Goal: Information Seeking & Learning: Learn about a topic

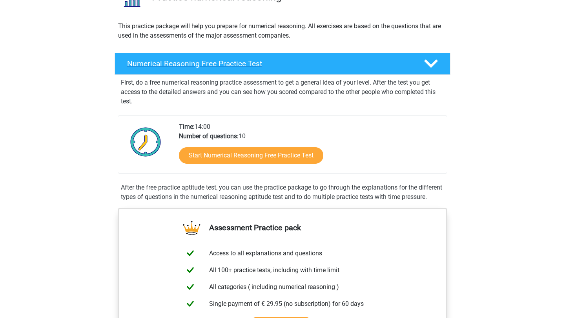
scroll to position [80, 0]
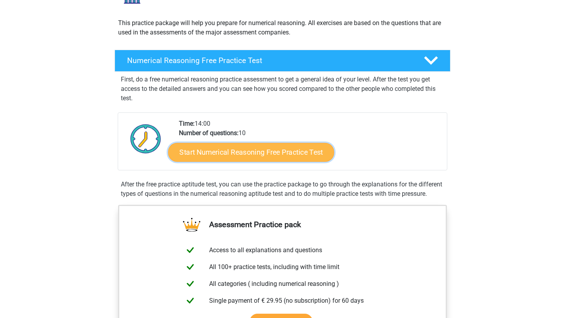
click at [277, 152] on link "Start Numerical Reasoning Free Practice Test" at bounding box center [251, 152] width 166 height 19
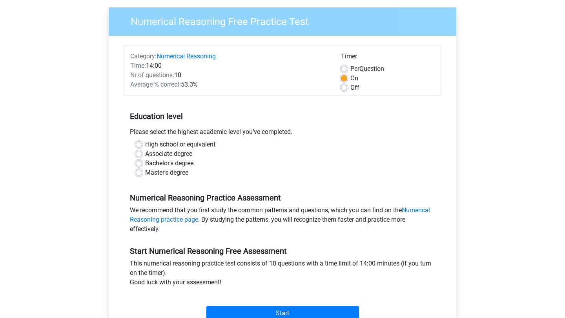
scroll to position [55, 0]
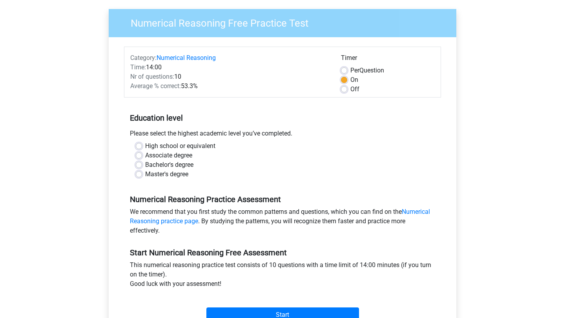
click at [350, 89] on label "Off" at bounding box center [354, 89] width 9 height 9
click at [345, 89] on input "Off" at bounding box center [344, 89] width 6 height 8
radio input "true"
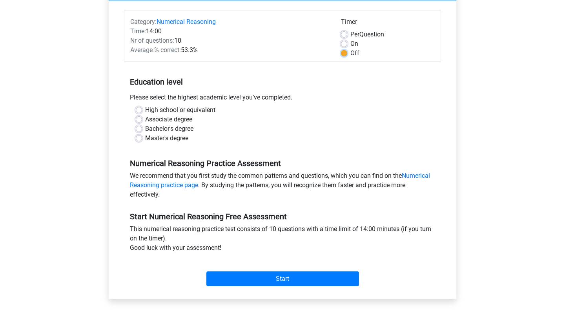
scroll to position [96, 0]
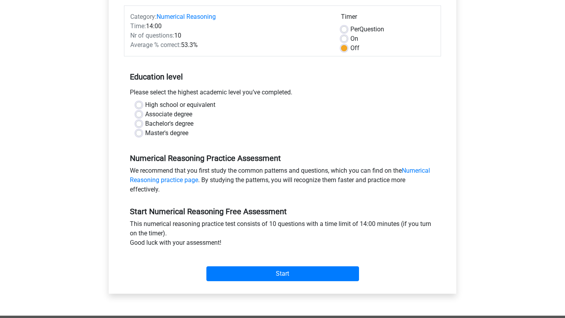
click at [350, 40] on label "On" at bounding box center [354, 38] width 8 height 9
click at [345, 40] on input "On" at bounding box center [344, 38] width 6 height 8
radio input "true"
click at [350, 30] on label "Per Question" at bounding box center [367, 29] width 34 height 9
click at [345, 30] on input "Per Question" at bounding box center [344, 29] width 6 height 8
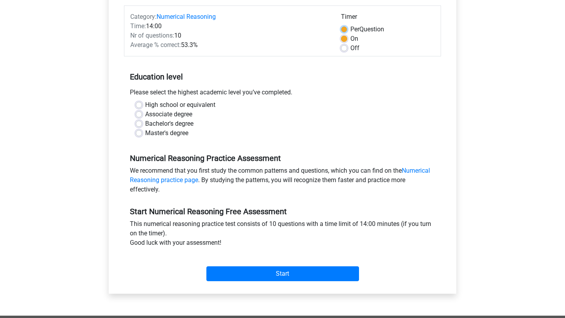
radio input "true"
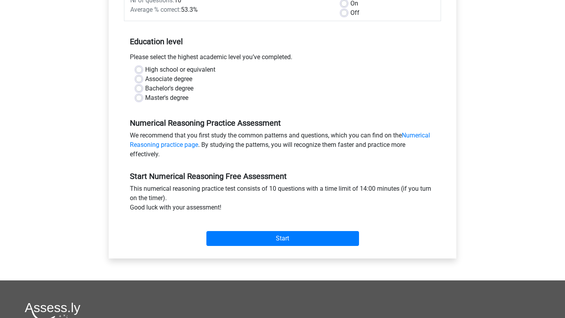
scroll to position [134, 0]
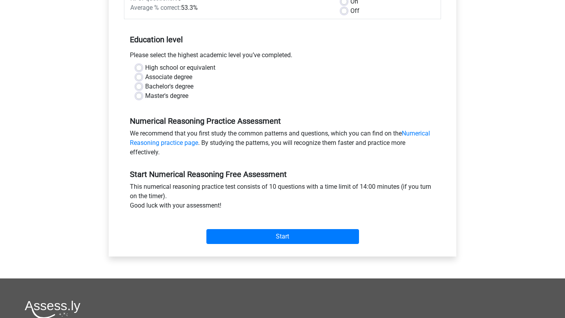
click at [145, 66] on label "High school or equivalent" at bounding box center [180, 67] width 70 height 9
click at [140, 66] on input "High school or equivalent" at bounding box center [139, 67] width 6 height 8
radio input "true"
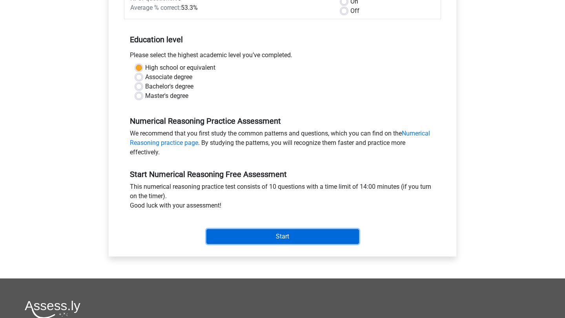
click at [329, 237] on input "Start" at bounding box center [282, 236] width 153 height 15
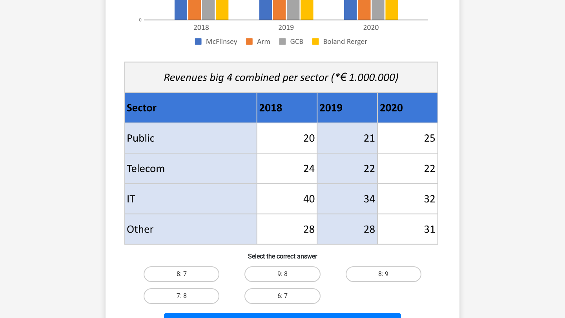
scroll to position [228, 0]
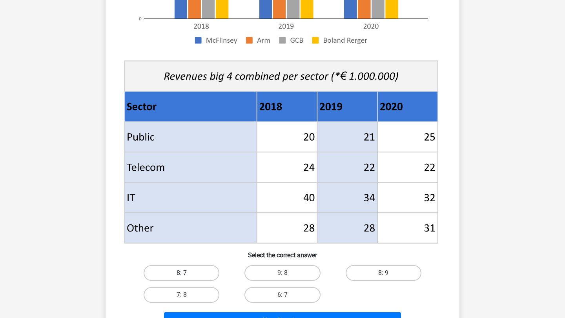
click at [199, 277] on label "8: 7" at bounding box center [182, 273] width 76 height 16
click at [187, 277] on input "8: 7" at bounding box center [184, 275] width 5 height 5
radio input "true"
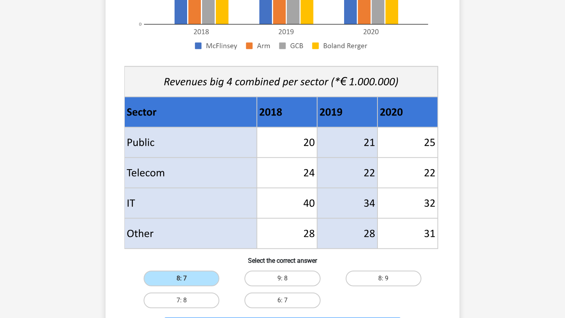
scroll to position [224, 0]
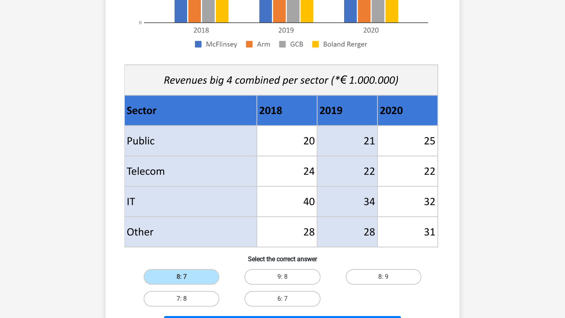
click at [202, 292] on label "7: 8" at bounding box center [182, 299] width 76 height 16
click at [187, 299] on input "7: 8" at bounding box center [184, 301] width 5 height 5
radio input "true"
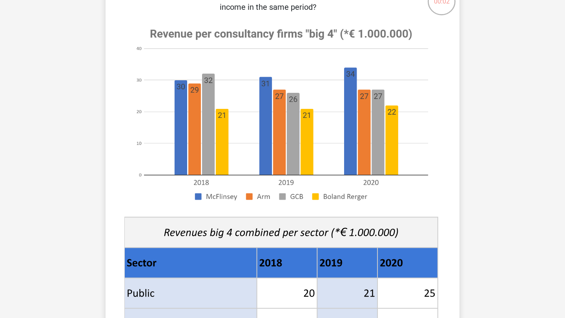
scroll to position [0, 0]
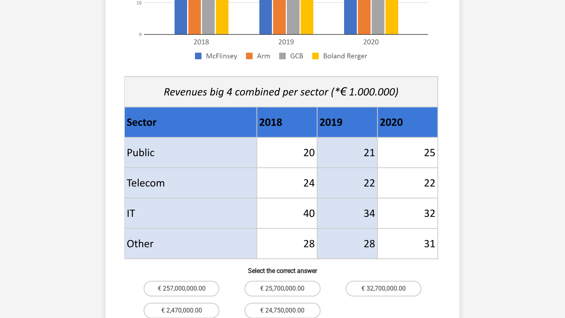
scroll to position [236, 0]
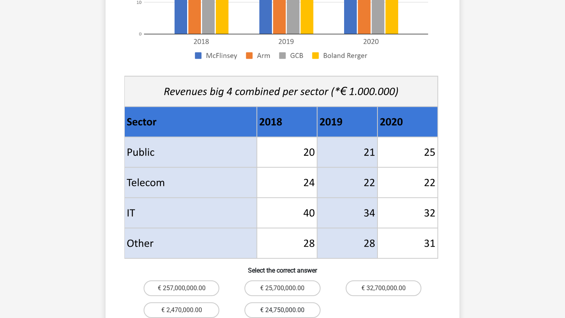
click at [272, 303] on label "€ 24,750,000.00" at bounding box center [282, 311] width 76 height 16
click at [282, 311] on input "€ 24,750,000.00" at bounding box center [284, 313] width 5 height 5
radio input "true"
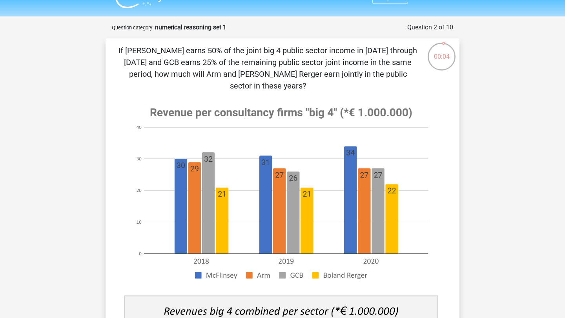
scroll to position [16, 0]
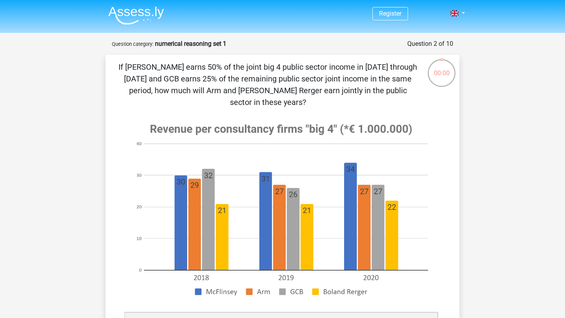
scroll to position [16, 0]
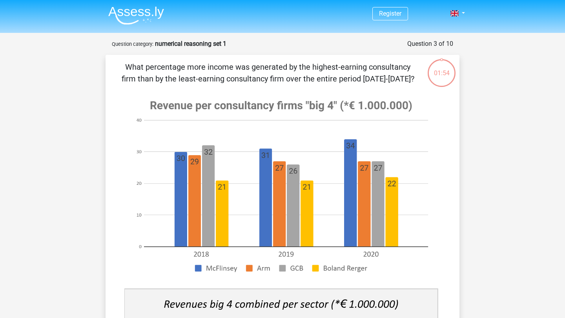
scroll to position [16, 0]
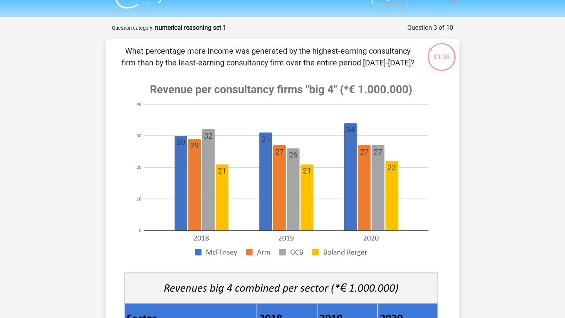
drag, startPoint x: 304, startPoint y: 49, endPoint x: 406, endPoint y: 61, distance: 102.6
click at [406, 61] on p "What percentage more income was generated by the highest-earning consultancy fi…" at bounding box center [267, 57] width 299 height 24
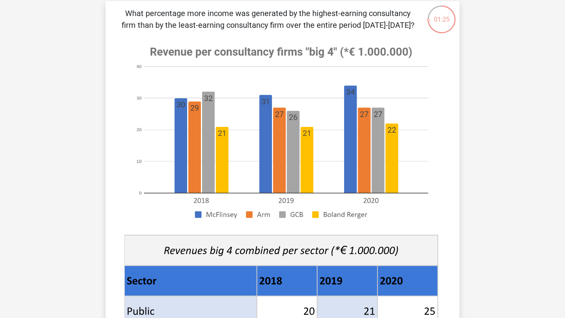
scroll to position [51, 0]
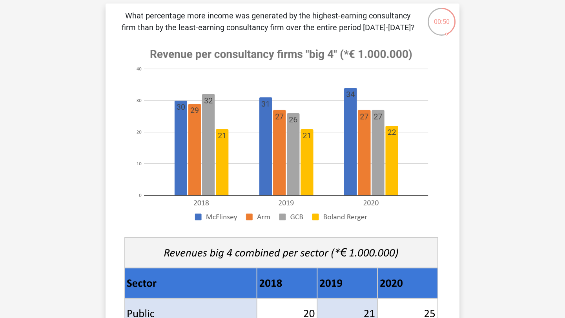
click at [195, 13] on p "What percentage more income was generated by the highest-earning consultancy fi…" at bounding box center [267, 22] width 299 height 24
drag, startPoint x: 198, startPoint y: 14, endPoint x: 359, endPoint y: 22, distance: 161.3
click at [359, 22] on p "What percentage more income was generated by the highest-earning consultancy fi…" at bounding box center [267, 22] width 299 height 24
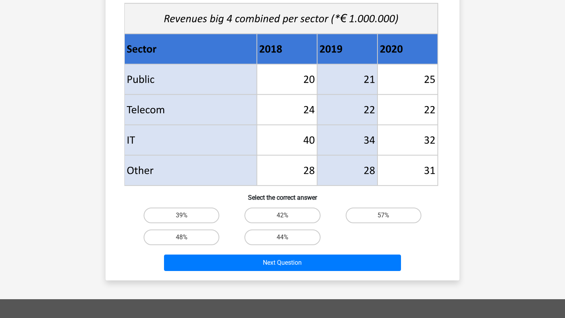
scroll to position [287, 0]
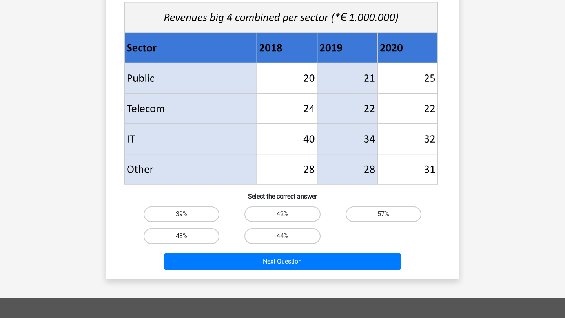
click at [199, 236] on label "48%" at bounding box center [182, 237] width 76 height 16
click at [187, 236] on input "48%" at bounding box center [184, 238] width 5 height 5
radio input "true"
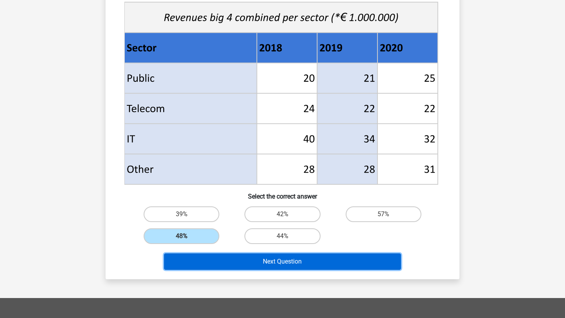
click at [214, 258] on button "Next Question" at bounding box center [282, 262] width 237 height 16
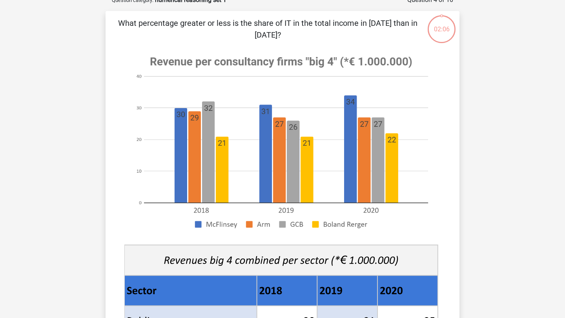
scroll to position [39, 0]
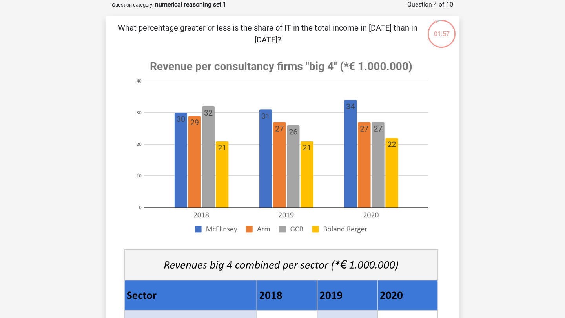
drag, startPoint x: 196, startPoint y: 31, endPoint x: 389, endPoint y: 31, distance: 192.9
click at [389, 31] on p "What percentage greater or less is the share of IT in the total income in 2020 …" at bounding box center [267, 34] width 299 height 24
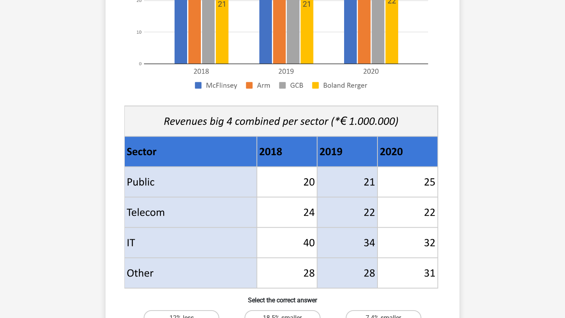
scroll to position [184, 0]
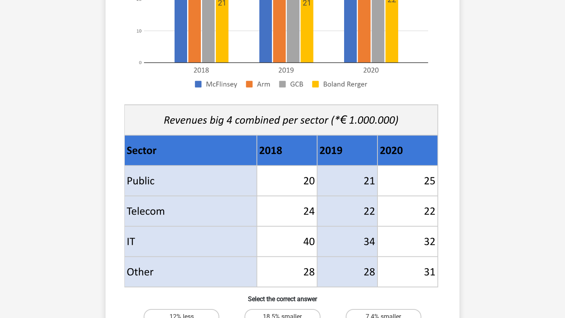
click at [423, 244] on icon at bounding box center [407, 242] width 60 height 31
drag, startPoint x: 423, startPoint y: 241, endPoint x: 434, endPoint y: 240, distance: 11.0
click at [434, 240] on g at bounding box center [282, 98] width 316 height 383
click at [432, 242] on icon at bounding box center [407, 242] width 60 height 31
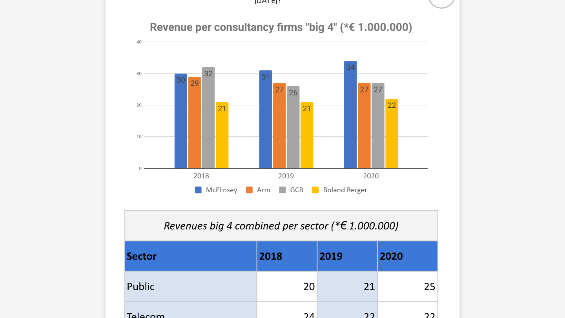
scroll to position [0, 0]
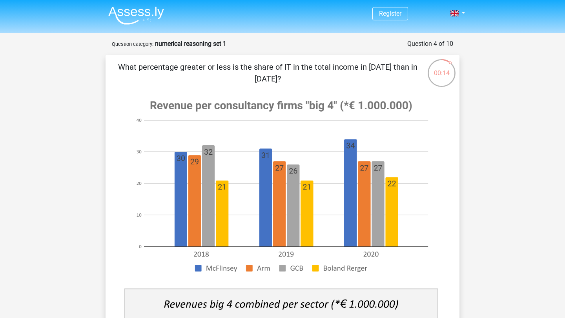
drag, startPoint x: 281, startPoint y: 70, endPoint x: 368, endPoint y: 64, distance: 87.6
click at [368, 64] on p "What percentage greater or less is the share of IT in the total income in 2020 …" at bounding box center [267, 73] width 299 height 24
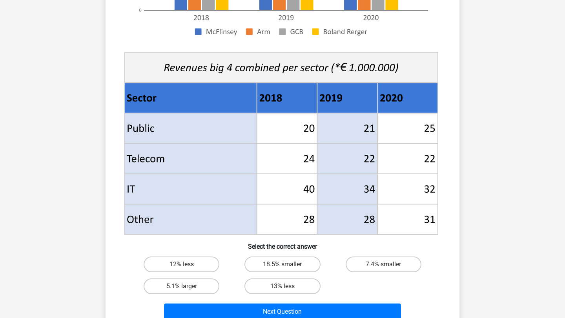
scroll to position [243, 0]
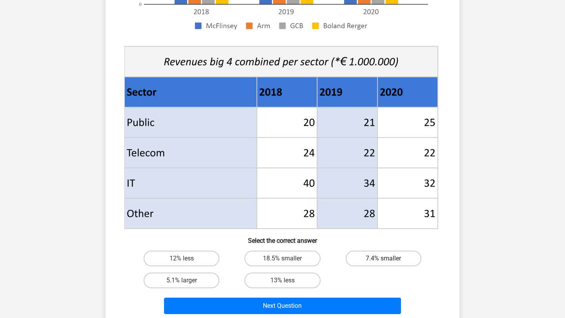
click at [363, 264] on label "7.4% smaller" at bounding box center [383, 259] width 76 height 16
click at [383, 264] on input "7.4% smaller" at bounding box center [385, 261] width 5 height 5
radio input "true"
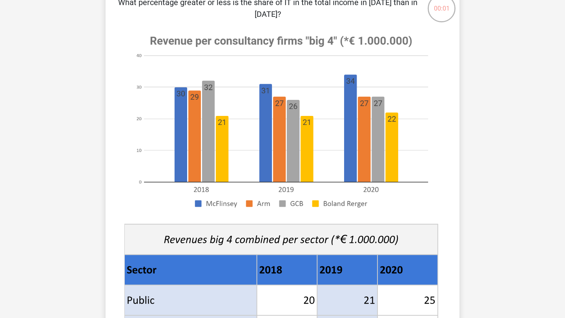
scroll to position [338, 0]
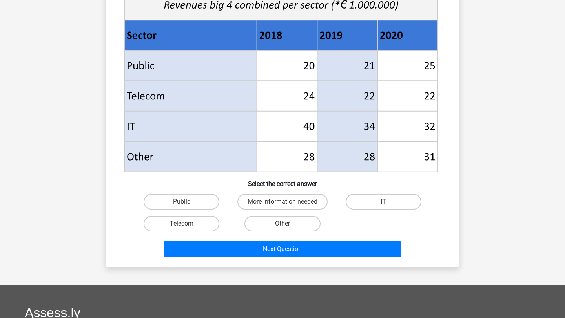
scroll to position [316, 0]
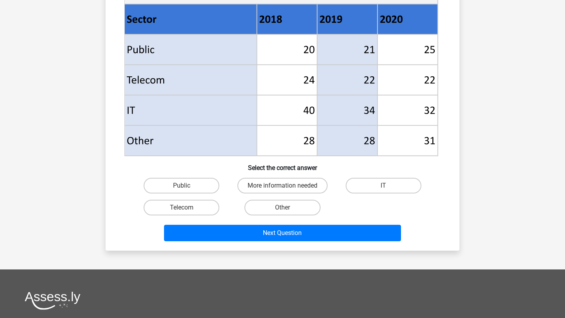
click at [213, 177] on div "Public" at bounding box center [181, 186] width 101 height 22
click at [212, 184] on label "Public" at bounding box center [182, 186] width 76 height 16
click at [187, 186] on input "Public" at bounding box center [184, 188] width 5 height 5
radio input "true"
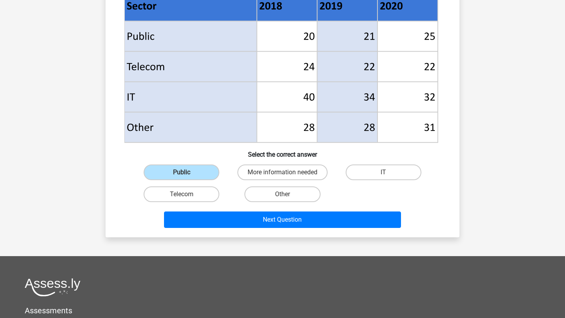
scroll to position [338, 0]
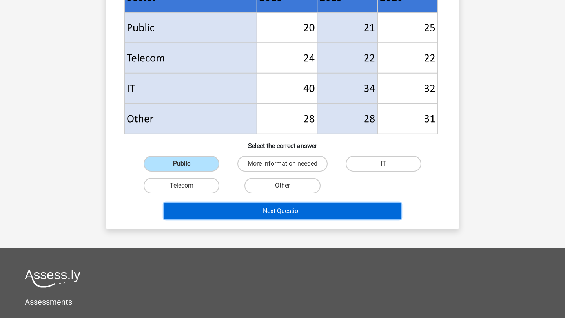
click at [367, 213] on button "Next Question" at bounding box center [282, 211] width 237 height 16
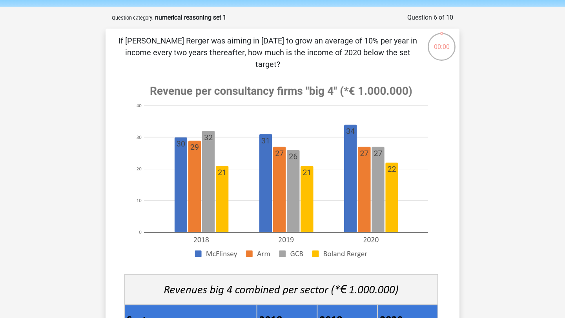
scroll to position [282, 0]
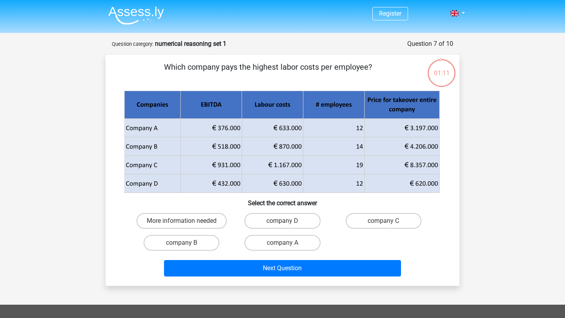
scroll to position [0, 0]
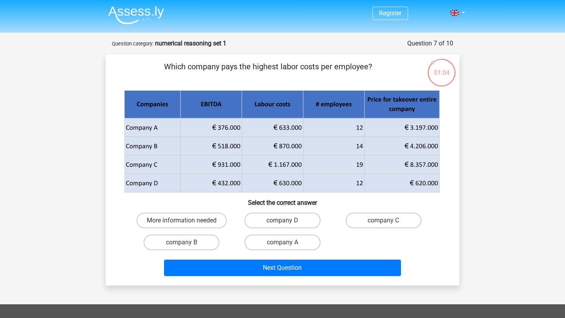
drag, startPoint x: 254, startPoint y: 66, endPoint x: 384, endPoint y: 67, distance: 129.4
click at [384, 67] on p "Which company pays the highest labor costs per employee?" at bounding box center [267, 73] width 299 height 24
click at [206, 238] on label "company B" at bounding box center [182, 243] width 76 height 16
click at [187, 243] on input "company B" at bounding box center [184, 245] width 5 height 5
radio input "true"
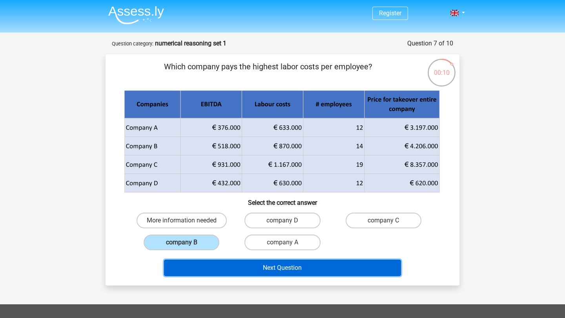
click at [256, 269] on button "Next Question" at bounding box center [282, 268] width 237 height 16
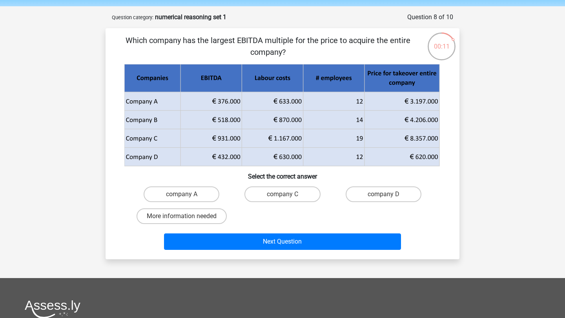
scroll to position [27, 0]
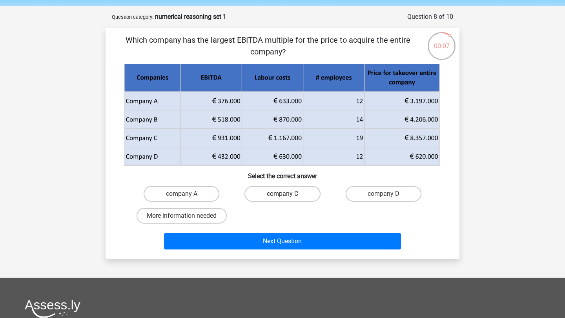
click at [309, 197] on label "company C" at bounding box center [282, 194] width 76 height 16
click at [287, 197] on input "company C" at bounding box center [284, 196] width 5 height 5
radio input "true"
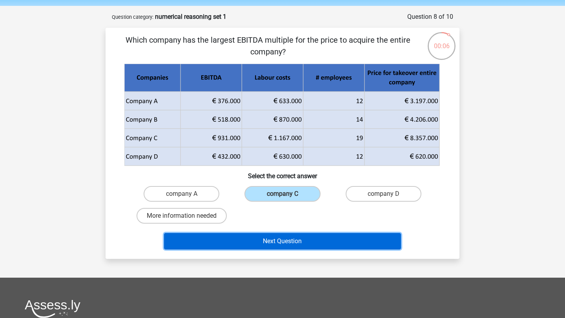
click at [311, 245] on button "Next Question" at bounding box center [282, 241] width 237 height 16
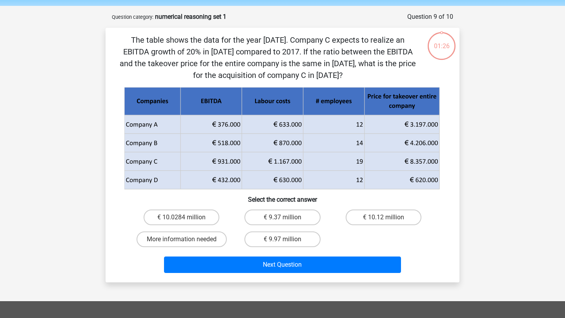
scroll to position [39, 0]
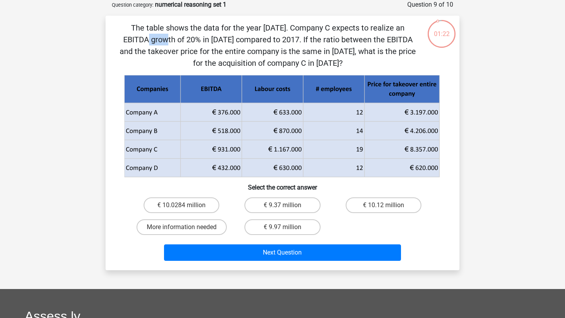
drag, startPoint x: 253, startPoint y: 27, endPoint x: 270, endPoint y: 27, distance: 17.6
click at [270, 27] on p "The table shows the data for the year [DATE]. Company C expects to realize an E…" at bounding box center [267, 45] width 299 height 47
drag, startPoint x: 325, startPoint y: 51, endPoint x: 307, endPoint y: 50, distance: 18.1
click at [307, 50] on p "The table shows the data for the year [DATE]. Company C expects to realize an E…" at bounding box center [267, 45] width 299 height 47
drag, startPoint x: 352, startPoint y: 28, endPoint x: 420, endPoint y: 28, distance: 68.2
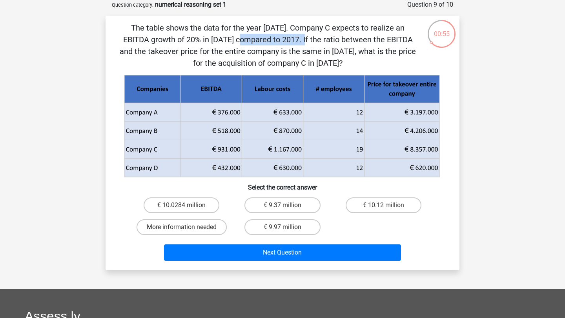
click at [420, 28] on div "The table shows the data for the year 2017. Company C expects to realize an EBI…" at bounding box center [282, 143] width 347 height 242
click at [213, 205] on label "€ 10.0284 million" at bounding box center [182, 206] width 76 height 16
click at [187, 205] on input "€ 10.0284 million" at bounding box center [184, 207] width 5 height 5
radio input "true"
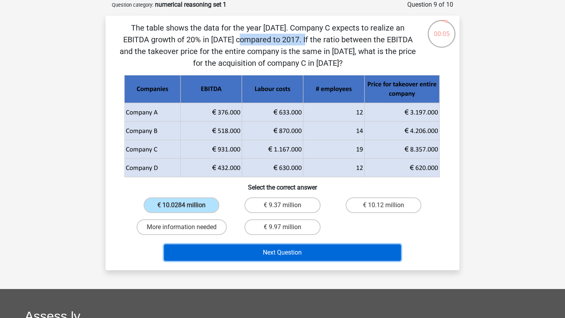
click at [264, 258] on button "Next Question" at bounding box center [282, 253] width 237 height 16
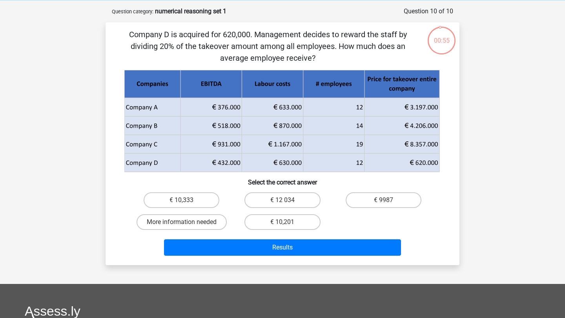
scroll to position [31, 0]
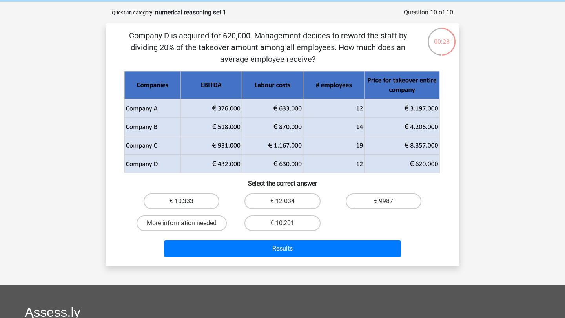
click at [205, 197] on label "€ 10,333" at bounding box center [182, 202] width 76 height 16
click at [187, 202] on input "€ 10,333" at bounding box center [184, 204] width 5 height 5
radio input "true"
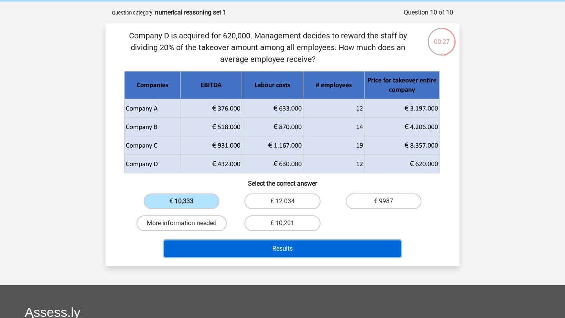
click at [221, 251] on button "Results" at bounding box center [282, 249] width 237 height 16
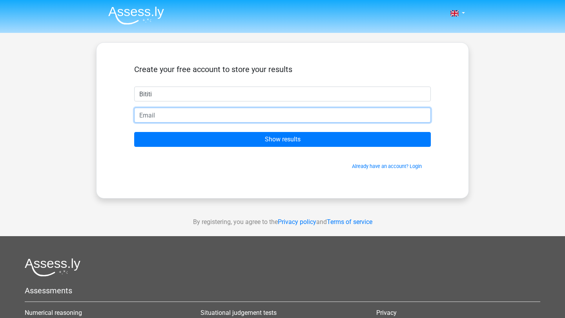
click at [322, 118] on input "email" at bounding box center [282, 115] width 296 height 15
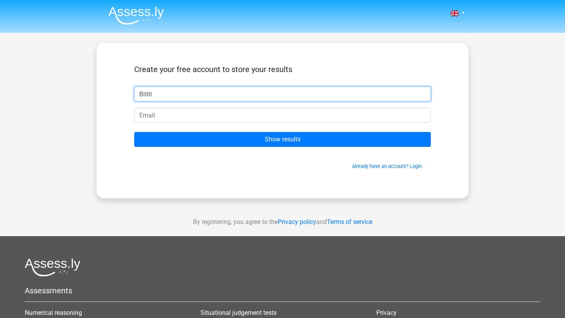
click at [206, 95] on input "Bititi" at bounding box center [282, 94] width 296 height 15
type input "B"
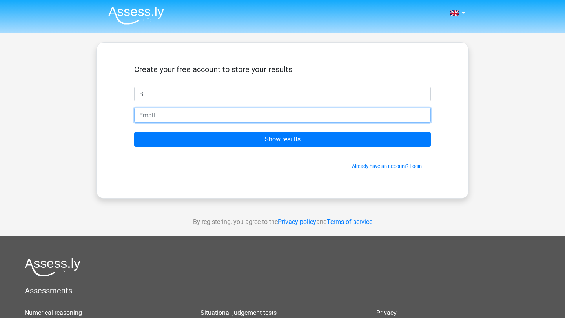
click at [178, 116] on input "email" at bounding box center [282, 115] width 296 height 15
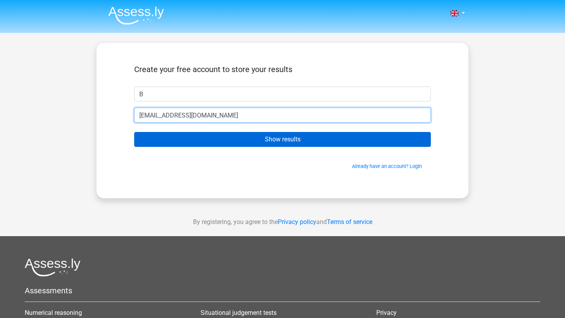
type input "[EMAIL_ADDRESS][DOMAIN_NAME]"
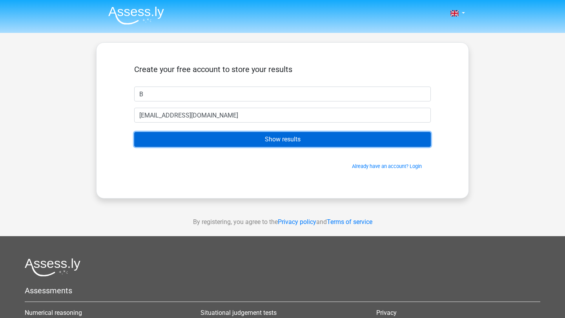
click at [178, 136] on input "Show results" at bounding box center [282, 139] width 296 height 15
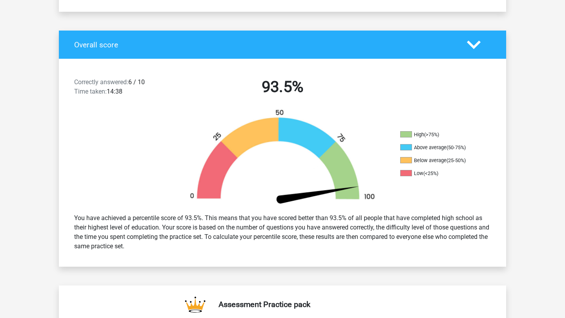
scroll to position [142, 0]
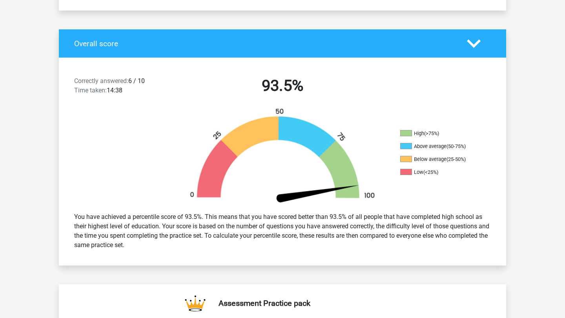
click at [151, 78] on div "Correctly answered: 6 / 10 Time taken: 14:38" at bounding box center [121, 87] width 107 height 22
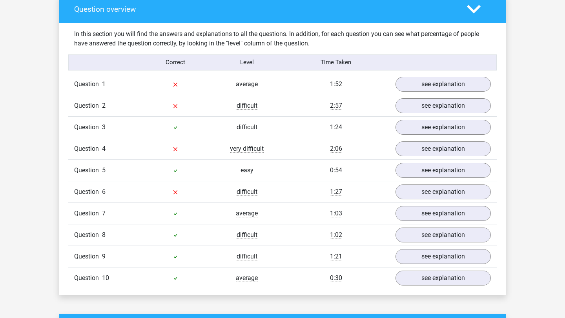
scroll to position [583, 0]
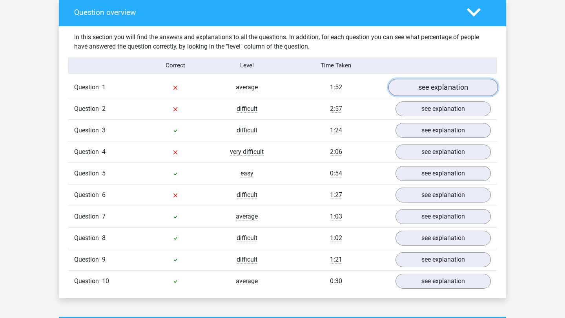
click at [458, 85] on link "see explanation" at bounding box center [442, 87] width 109 height 17
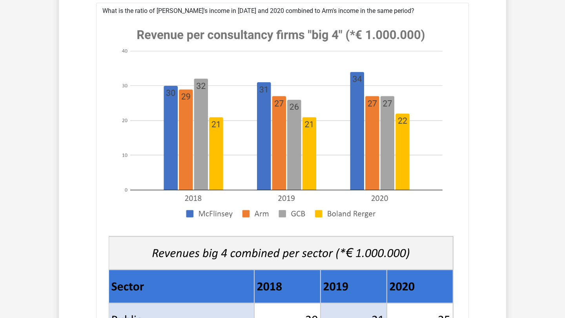
scroll to position [689, 0]
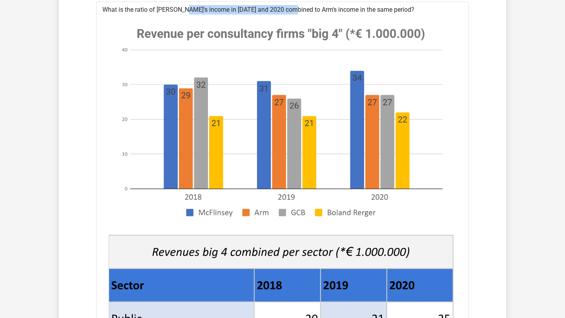
drag, startPoint x: 156, startPoint y: 10, endPoint x: 262, endPoint y: 7, distance: 105.1
click at [262, 7] on div "What is the ratio of [PERSON_NAME]'s income in [DATE] and 2020 combined to Arm'…" at bounding box center [282, 291] width 372 height 579
click at [262, 11] on div "What is the ratio of [PERSON_NAME]'s income in [DATE] and 2020 combined to Arm'…" at bounding box center [282, 291] width 372 height 579
drag, startPoint x: 263, startPoint y: 9, endPoint x: 387, endPoint y: 12, distance: 124.7
click at [387, 12] on div "What is the ratio of [PERSON_NAME]'s income in [DATE] and 2020 combined to Arm'…" at bounding box center [282, 291] width 372 height 579
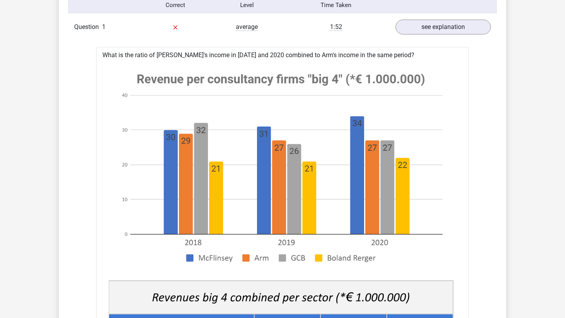
scroll to position [624, 0]
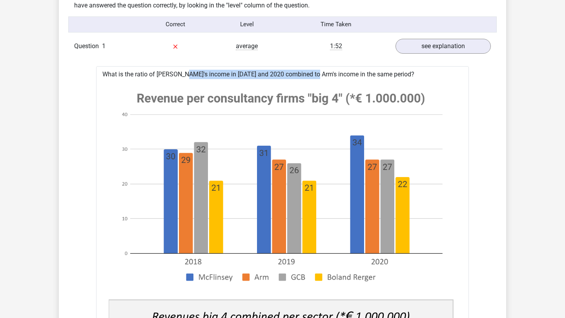
drag, startPoint x: 156, startPoint y: 75, endPoint x: 289, endPoint y: 73, distance: 133.3
drag, startPoint x: 298, startPoint y: 74, endPoint x: 425, endPoint y: 75, distance: 127.0
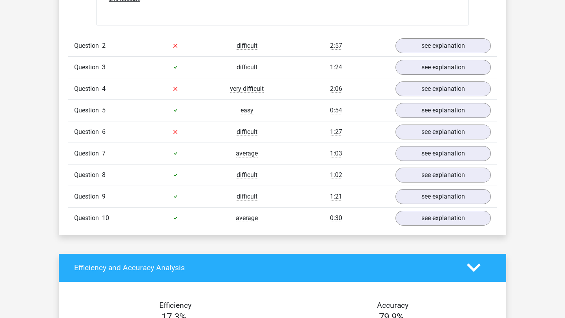
scroll to position [1228, 0]
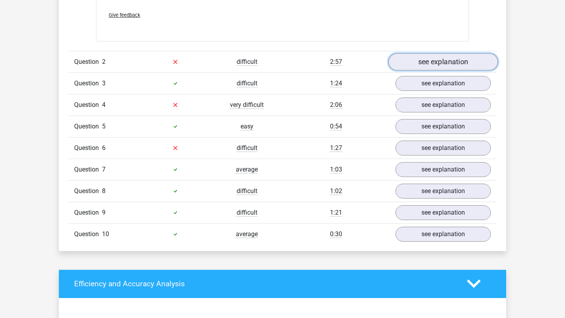
click at [467, 64] on link "see explanation" at bounding box center [442, 61] width 109 height 17
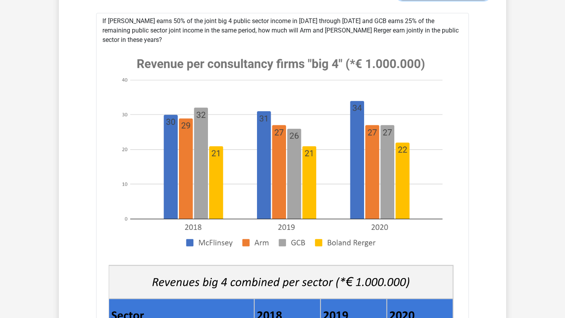
scroll to position [1297, 0]
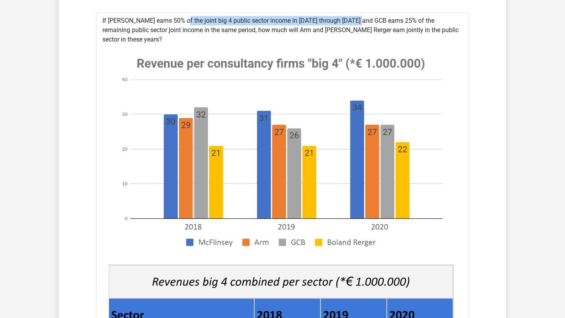
drag, startPoint x: 154, startPoint y: 21, endPoint x: 333, endPoint y: 17, distance: 178.8
click at [333, 17] on div "If [PERSON_NAME] earns 50% of the joint big 4 public sector income in [DATE] th…" at bounding box center [282, 316] width 372 height 607
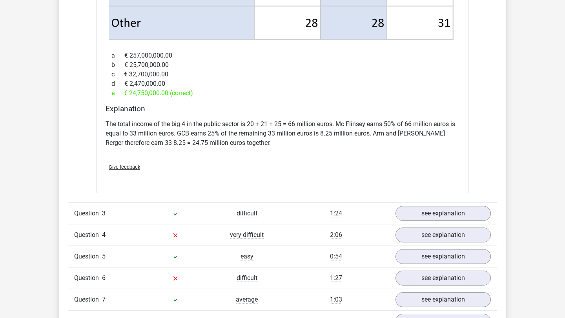
scroll to position [1726, 0]
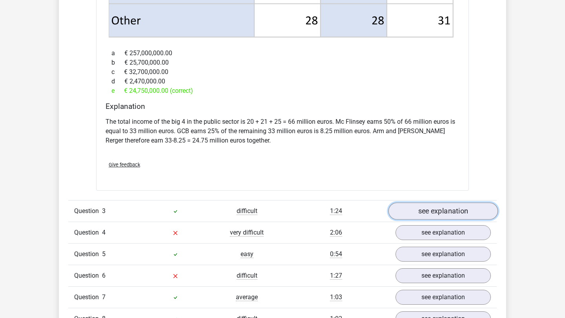
click at [434, 203] on link "see explanation" at bounding box center [442, 211] width 109 height 17
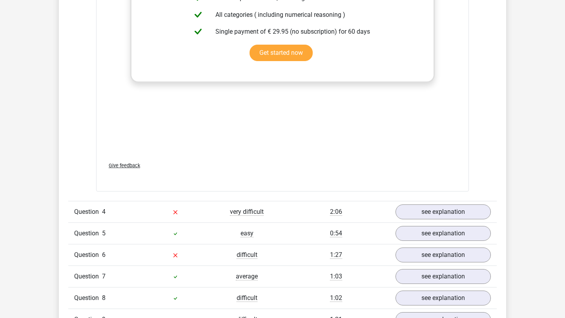
scroll to position [2578, 0]
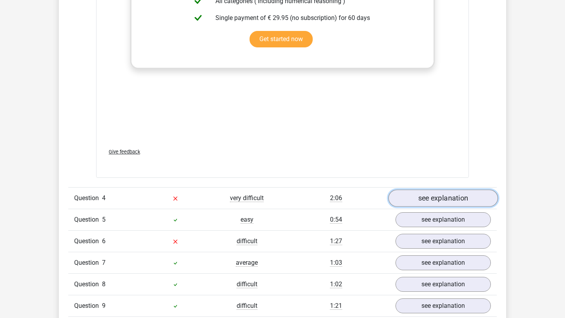
click at [407, 190] on link "see explanation" at bounding box center [442, 198] width 109 height 17
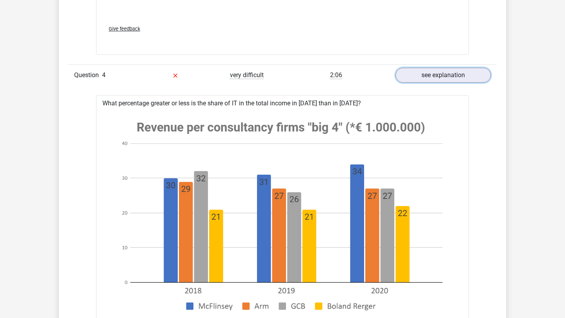
scroll to position [2707, 0]
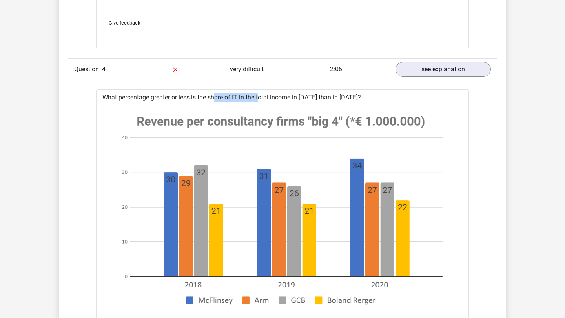
drag, startPoint x: 192, startPoint y: 87, endPoint x: 238, endPoint y: 87, distance: 45.5
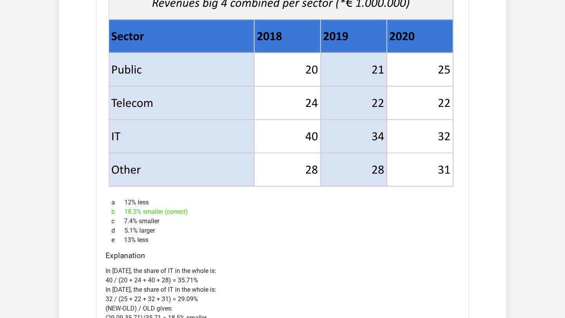
scroll to position [3067, 0]
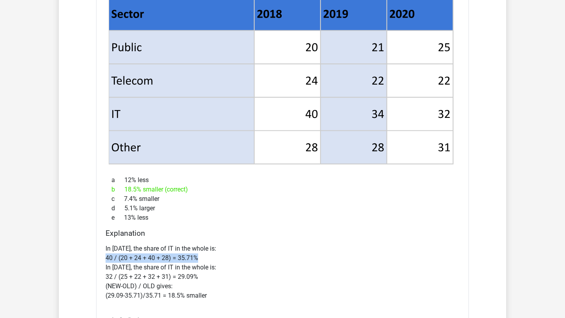
drag, startPoint x: 104, startPoint y: 249, endPoint x: 209, endPoint y: 247, distance: 105.1
click at [209, 247] on div "Explanation In [DATE], the share of IT in the whole is: 40 / (20 + 24 + 40 + 28…" at bounding box center [282, 269] width 360 height 81
drag, startPoint x: 103, startPoint y: 267, endPoint x: 246, endPoint y: 269, distance: 143.5
click at [246, 269] on div "Explanation In [DATE], the share of IT in the whole is: 40 / (20 + 24 + 40 + 28…" at bounding box center [282, 269] width 360 height 81
click at [246, 269] on p "In [DATE], the share of IT in the whole is: 40 / (20 + 24 + 40 + 28) = 35.71% I…" at bounding box center [282, 272] width 354 height 56
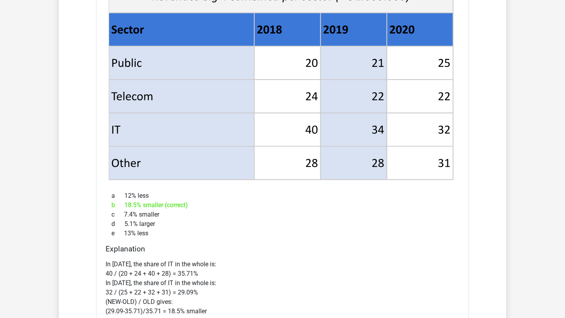
scroll to position [3049, 0]
